Goal: Task Accomplishment & Management: Use online tool/utility

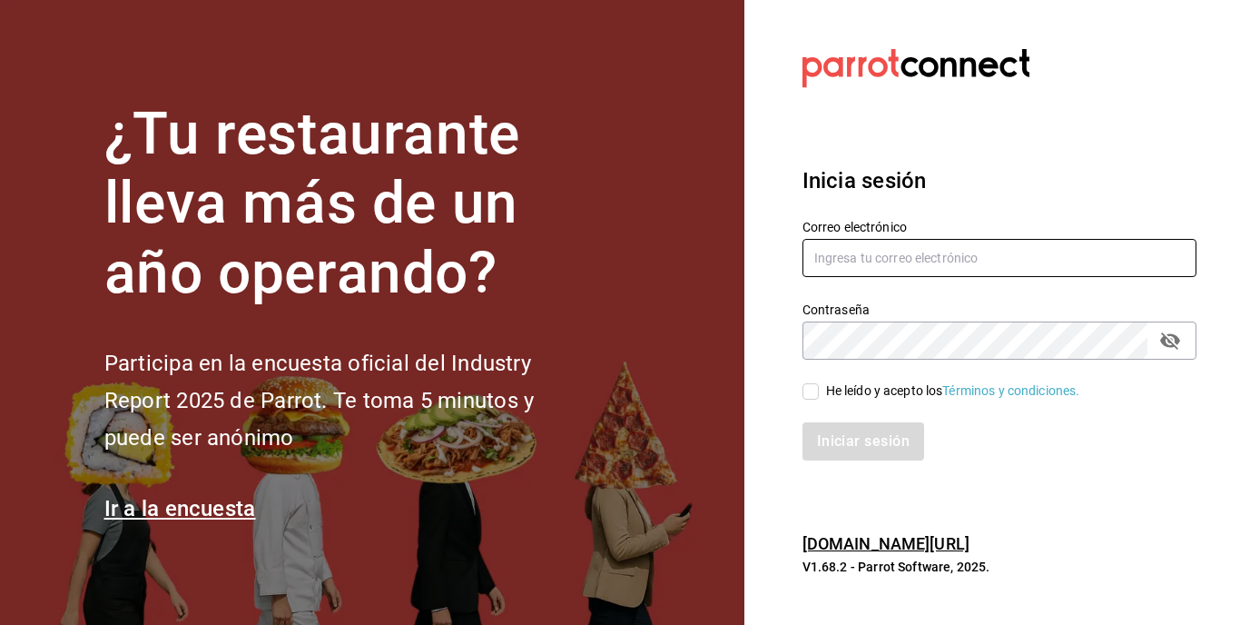
type input "[EMAIL_ADDRESS][DOMAIN_NAME]"
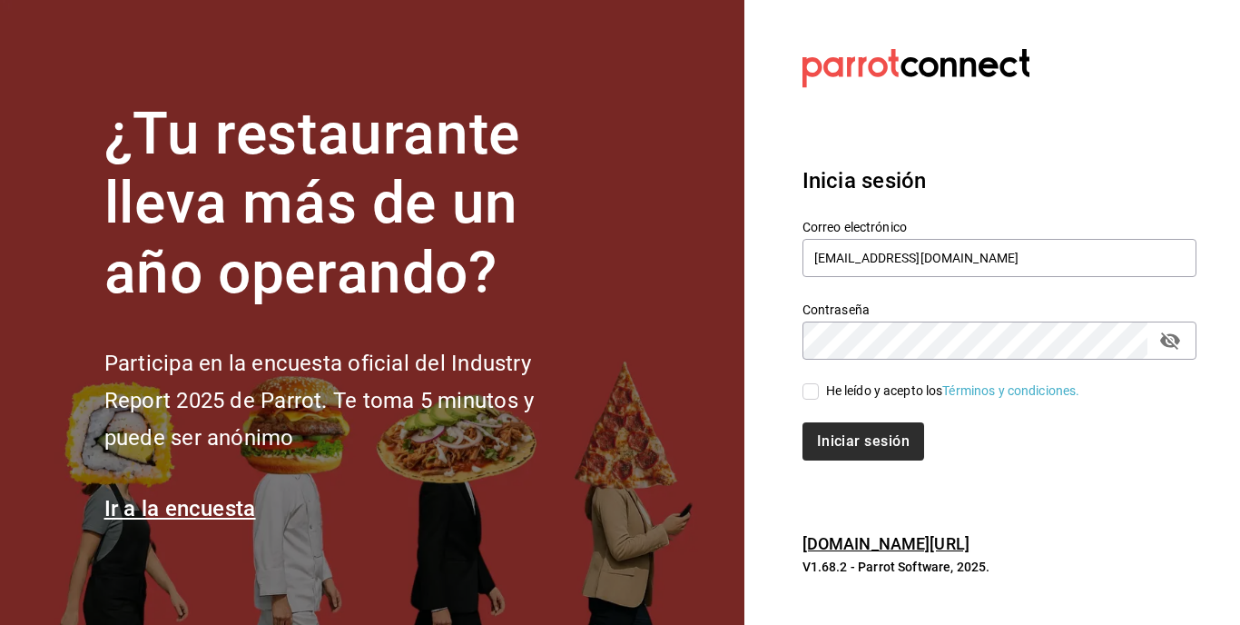
drag, startPoint x: 812, startPoint y: 382, endPoint x: 827, endPoint y: 428, distance: 48.5
click at [812, 383] on input "He leído y acepto los Términos y condiciones." at bounding box center [811, 391] width 16 height 16
checkbox input "true"
click at [842, 442] on button "Iniciar sesión" at bounding box center [864, 441] width 123 height 38
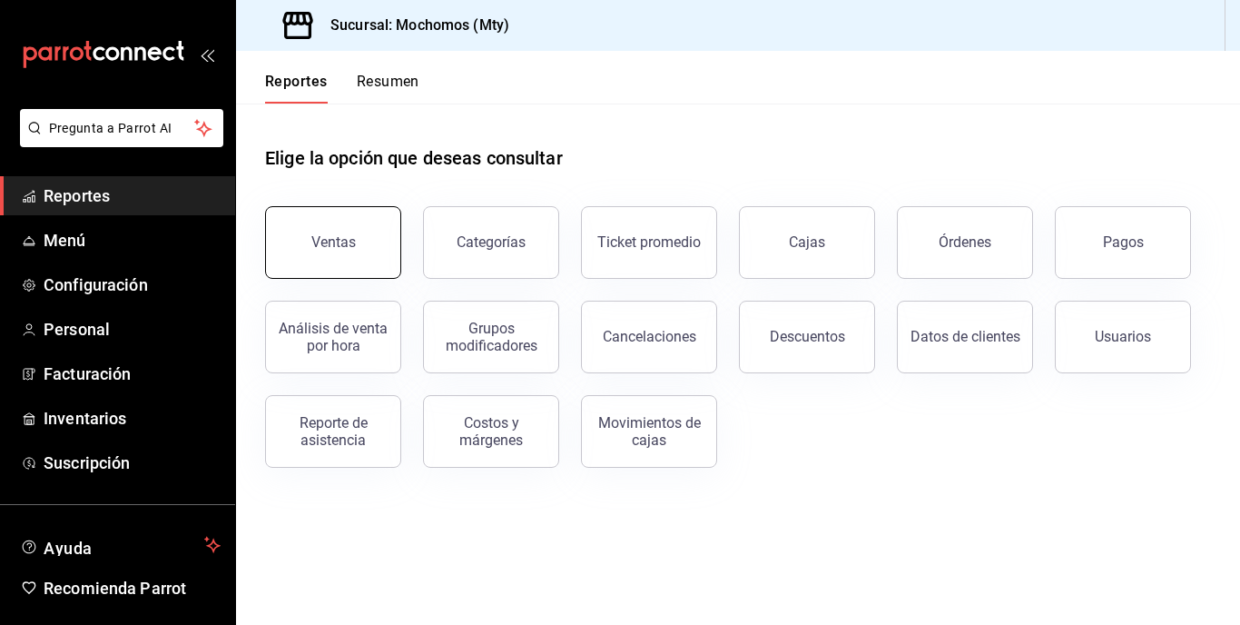
click at [356, 269] on button "Ventas" at bounding box center [333, 242] width 136 height 73
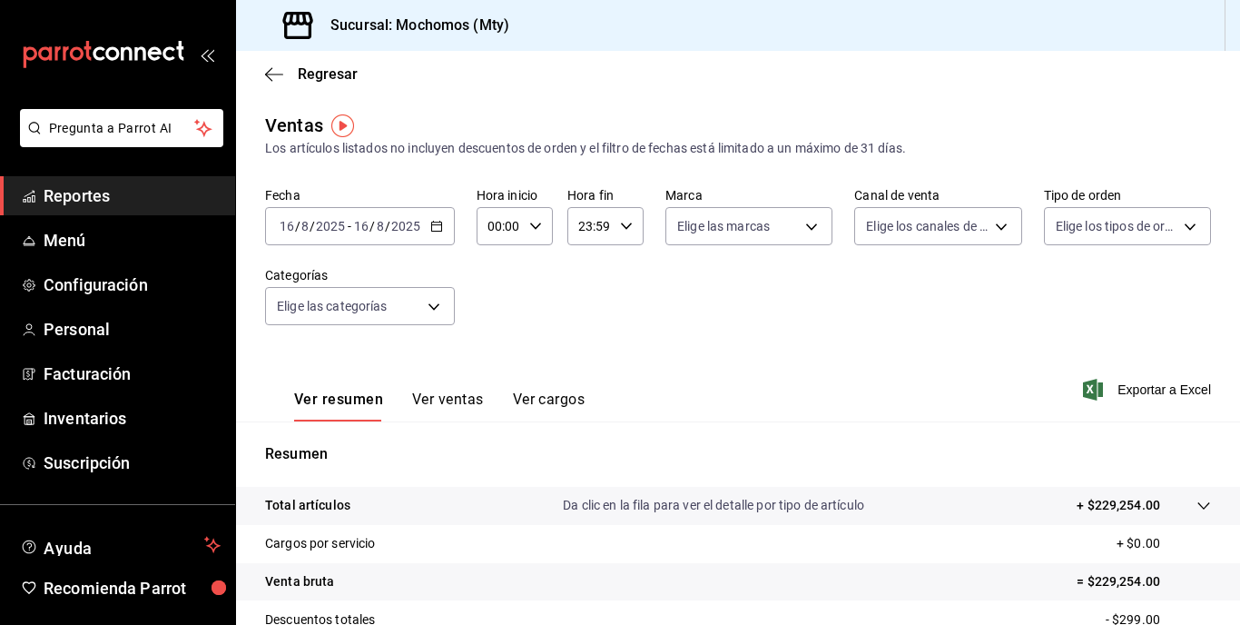
drag, startPoint x: 435, startPoint y: 141, endPoint x: 430, endPoint y: 264, distance: 123.5
click at [438, 141] on div "Los artículos listados no incluyen descuentos de orden y el filtro de fechas es…" at bounding box center [738, 148] width 946 height 19
drag, startPoint x: 430, startPoint y: 264, endPoint x: 419, endPoint y: 222, distance: 43.2
click at [428, 261] on div "Fecha [DATE] [DATE] - [DATE] [DATE] Hora inicio 00:00 Hora inicio Hora fin 23:5…" at bounding box center [738, 267] width 946 height 160
click at [419, 222] on input "2025" at bounding box center [405, 226] width 31 height 15
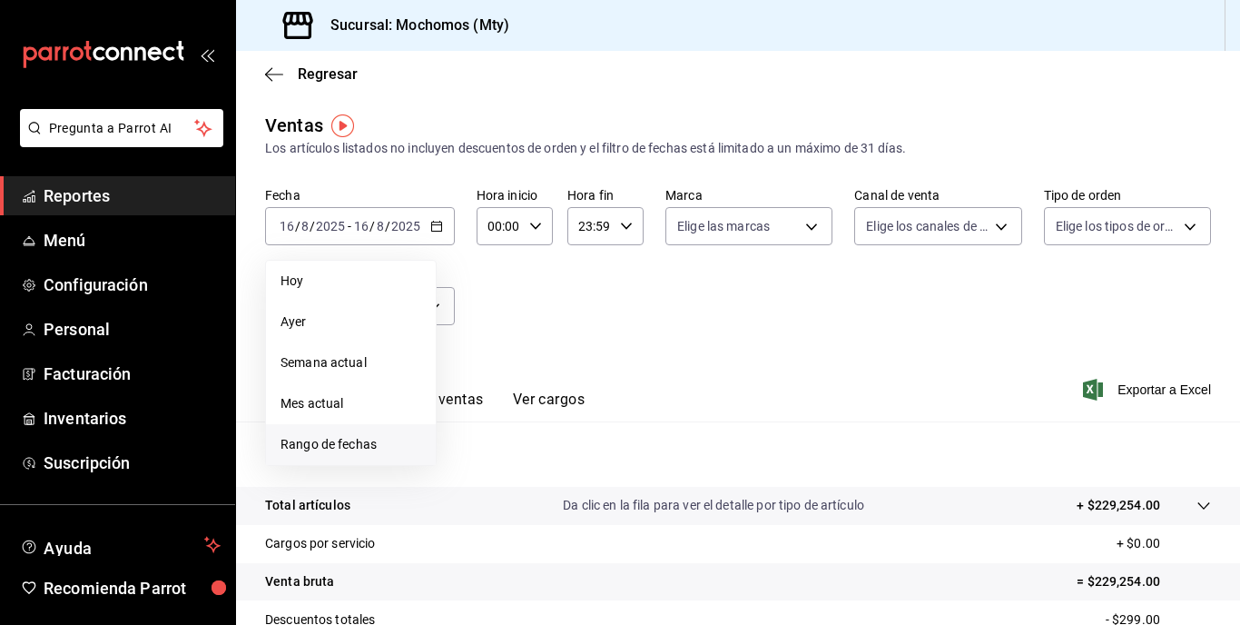
click at [332, 448] on span "Rango de fechas" at bounding box center [351, 444] width 141 height 19
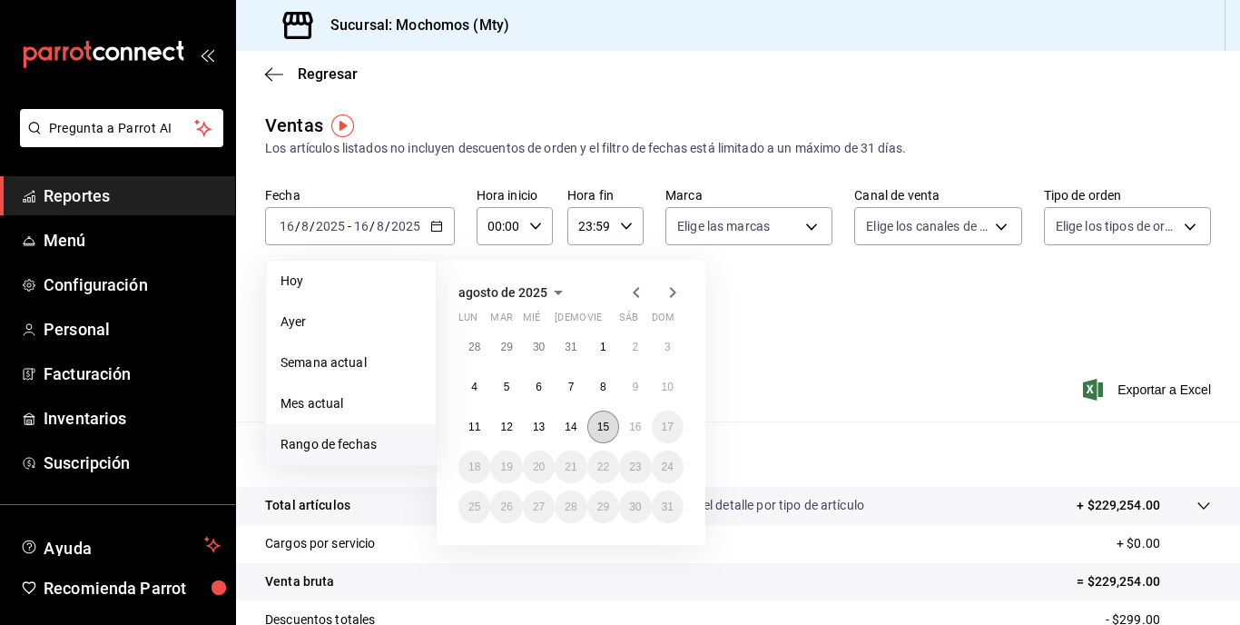
click at [597, 422] on abbr "15" at bounding box center [603, 426] width 12 height 13
click at [637, 427] on abbr "16" at bounding box center [635, 426] width 12 height 13
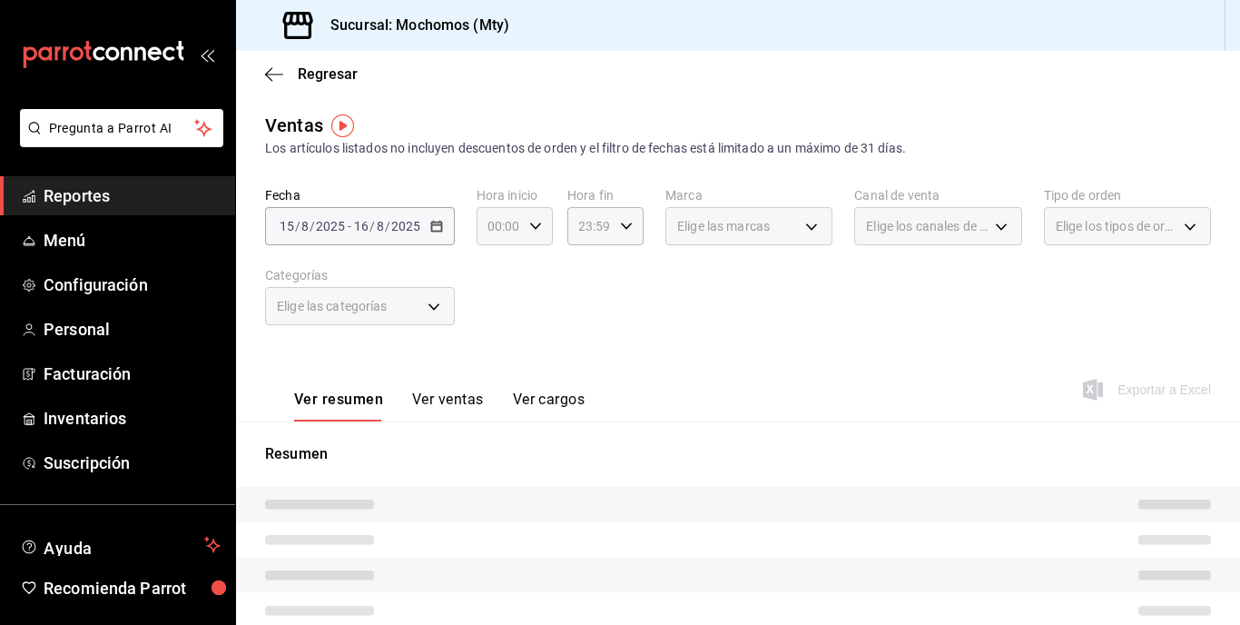
click at [544, 231] on div "00:00 Hora inicio" at bounding box center [515, 226] width 76 height 38
click at [483, 307] on button "05" at bounding box center [494, 308] width 30 height 36
type input "05:00"
click at [807, 333] on div at bounding box center [620, 312] width 1240 height 625
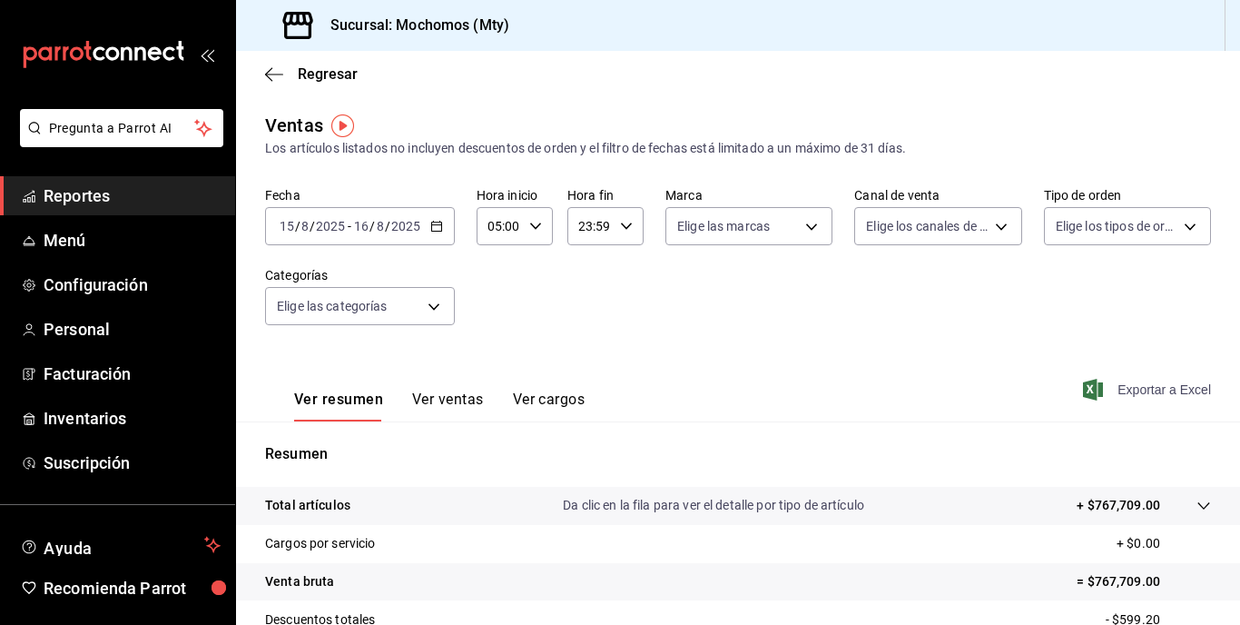
click at [1147, 393] on span "Exportar a Excel" at bounding box center [1149, 390] width 124 height 22
